Goal: Task Accomplishment & Management: Use online tool/utility

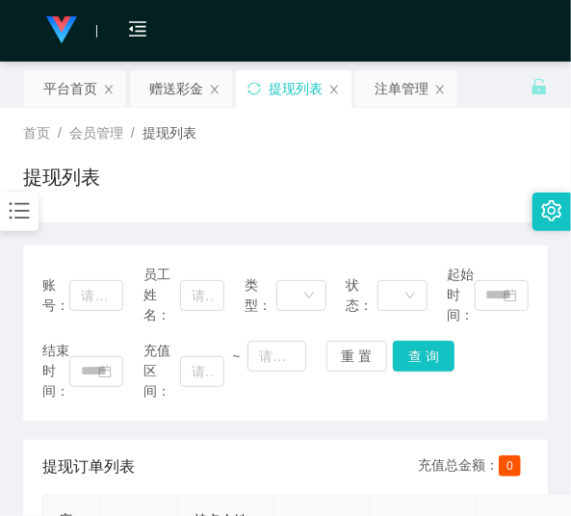
scroll to position [310, 0]
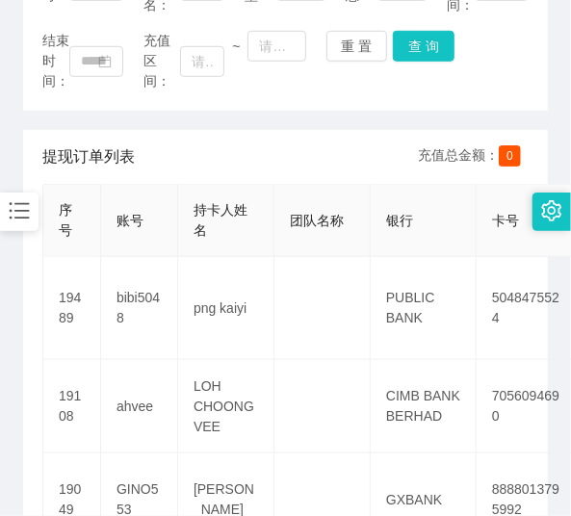
click at [23, 213] on icon "图标: bars" at bounding box center [20, 211] width 20 height 16
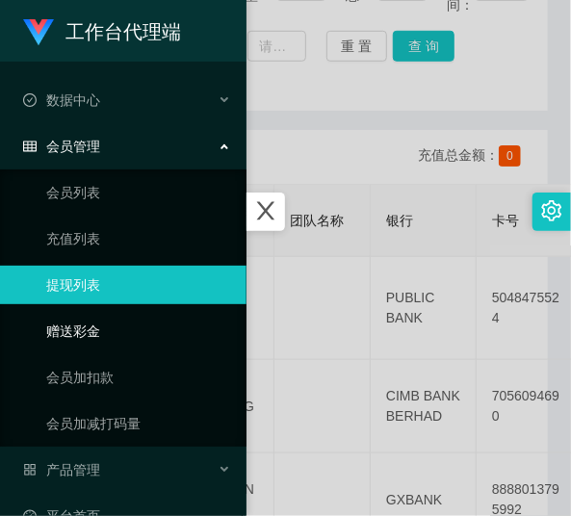
click at [93, 321] on link "赠送彩金" at bounding box center [138, 331] width 185 height 39
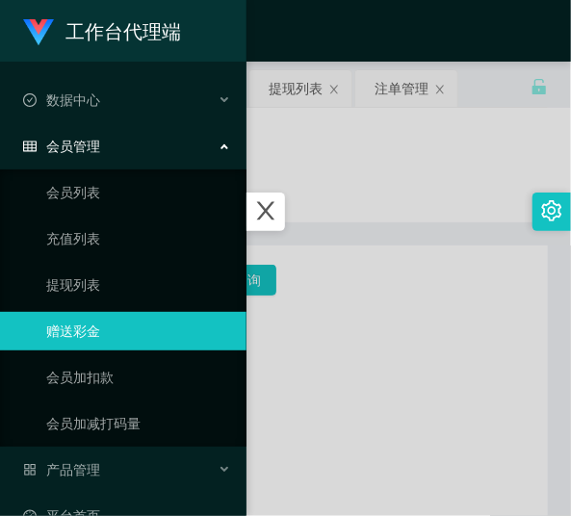
click at [343, 205] on div at bounding box center [285, 258] width 571 height 516
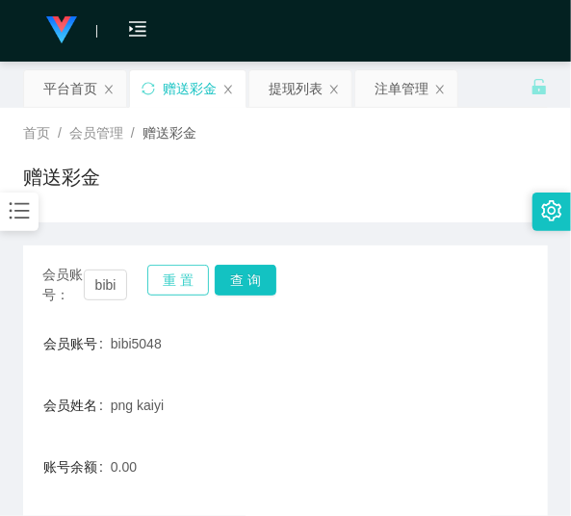
click at [176, 285] on button "重 置" at bounding box center [178, 280] width 62 height 31
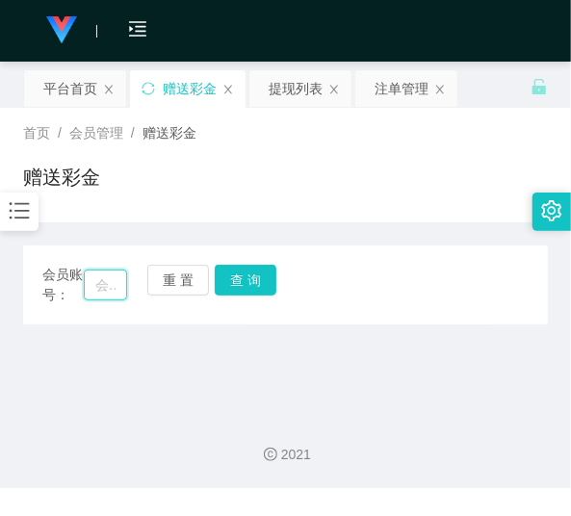
click at [113, 286] on input "text" at bounding box center [105, 285] width 43 height 31
paste input "aefanyl"
type input "aefanyl"
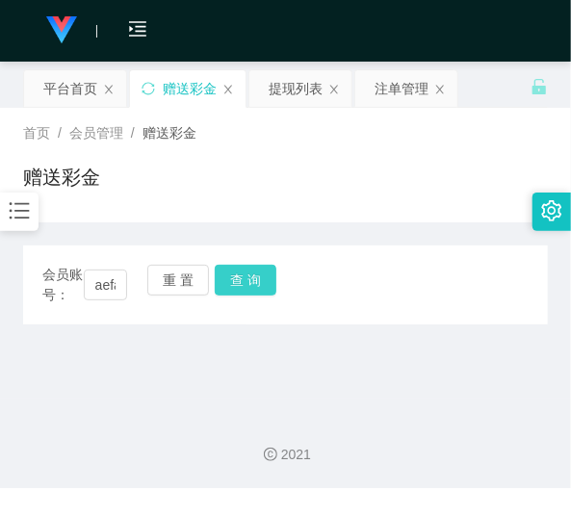
click at [223, 283] on button "查 询" at bounding box center [246, 280] width 62 height 31
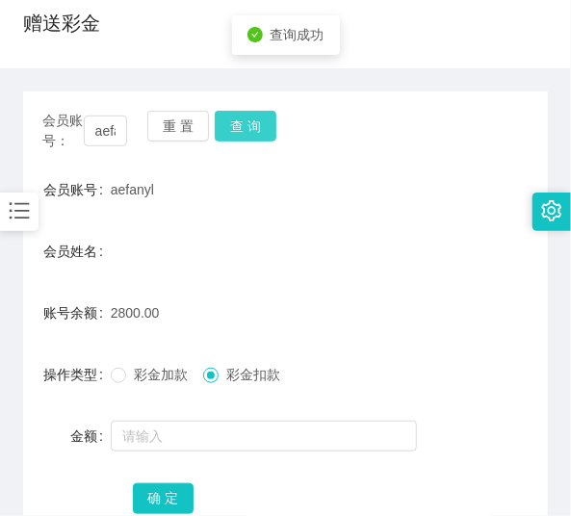
scroll to position [155, 0]
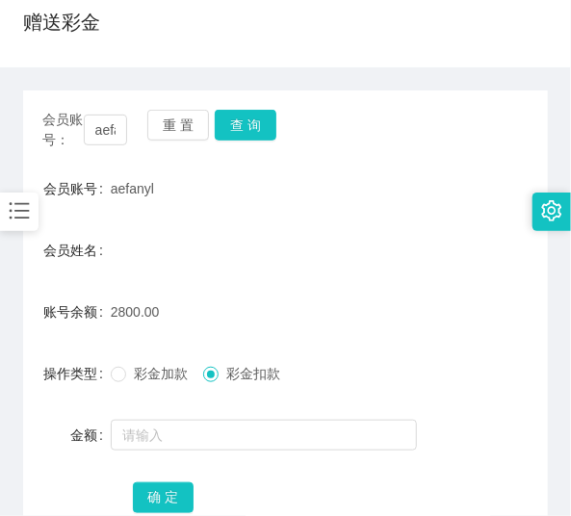
click at [68, 78] on div "会员账号： aefanyl 重 置 查 询 会员账号 aefanyl 会员姓名 账号余额 2800.00 操作类型 彩金加款 彩金扣款 金额 确 定" at bounding box center [285, 312] width 525 height 491
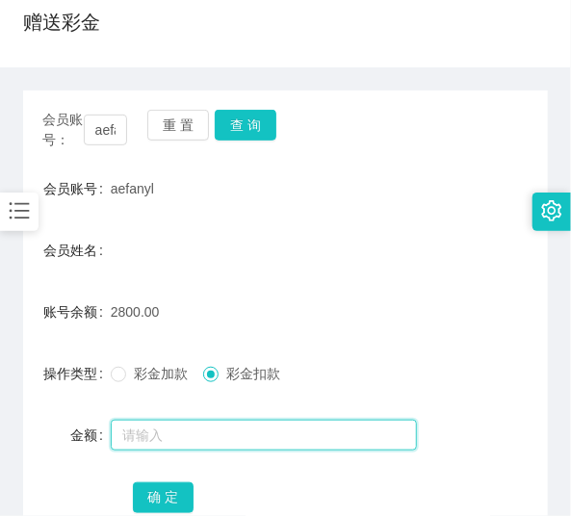
drag, startPoint x: 147, startPoint y: 430, endPoint x: 188, endPoint y: 418, distance: 42.1
click at [148, 429] on input "text" at bounding box center [264, 435] width 306 height 31
type input "2000"
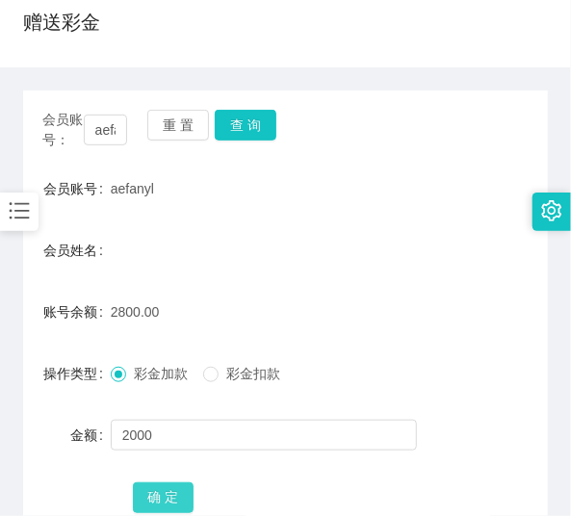
click at [167, 498] on button "确 定" at bounding box center [164, 498] width 62 height 31
